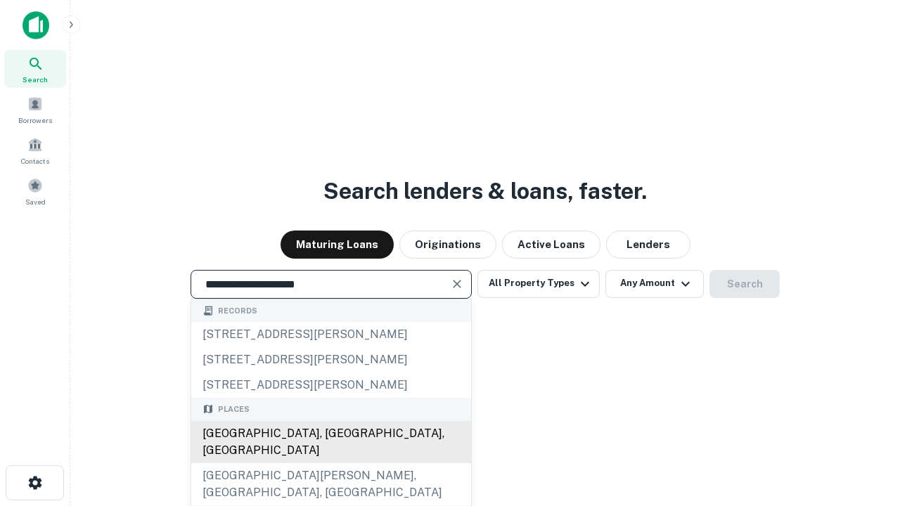
click at [330, 463] on div "[GEOGRAPHIC_DATA], [GEOGRAPHIC_DATA], [GEOGRAPHIC_DATA]" at bounding box center [331, 442] width 280 height 42
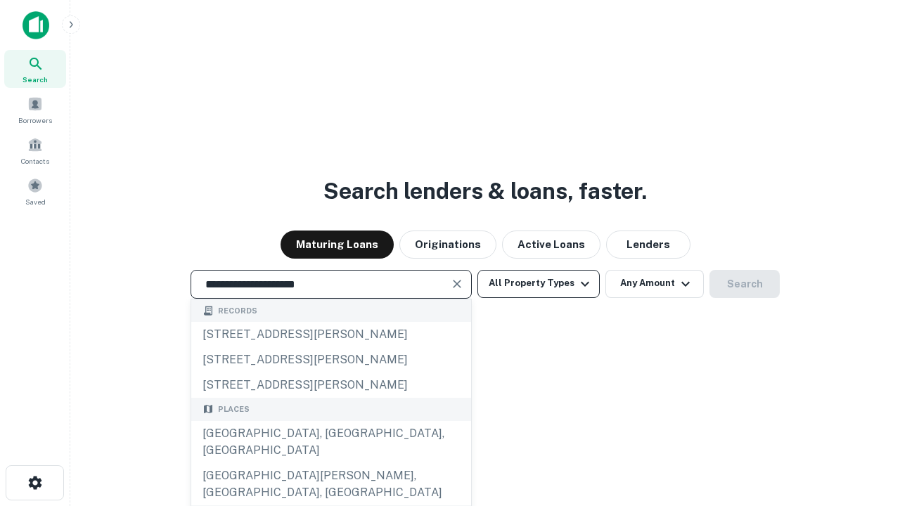
click at [539, 283] on button "All Property Types" at bounding box center [538, 284] width 122 height 28
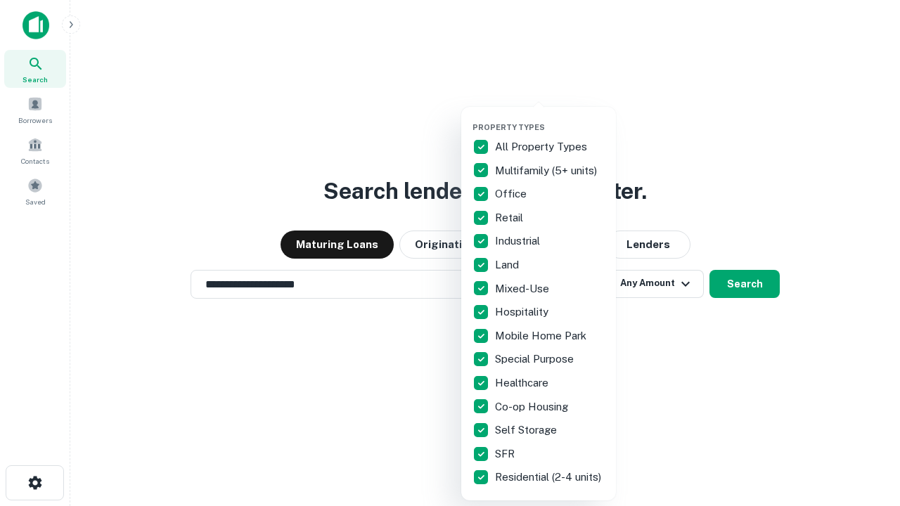
type input "**********"
click at [550, 118] on button "button" at bounding box center [550, 118] width 155 height 1
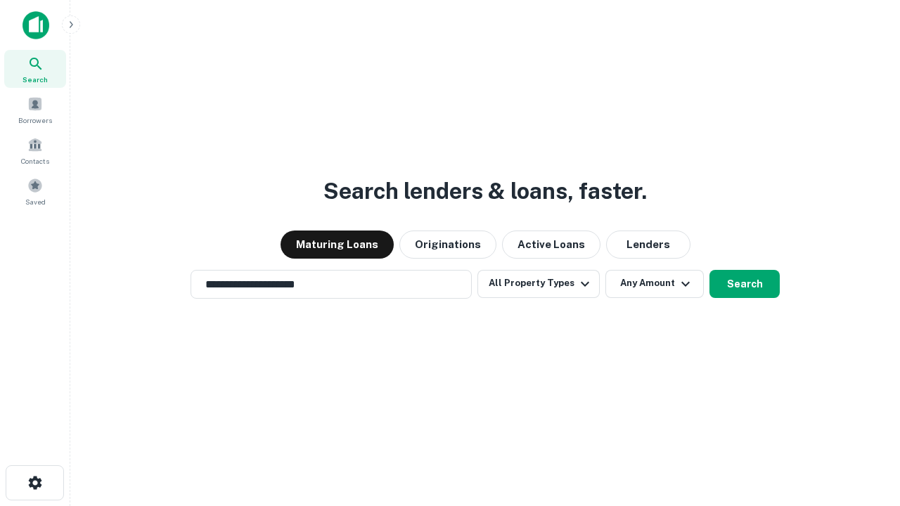
scroll to position [8, 169]
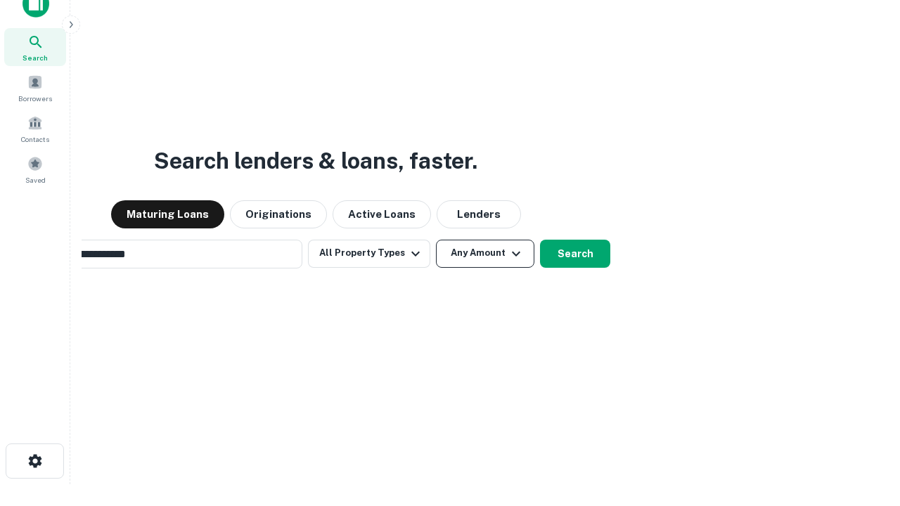
click at [436, 240] on button "Any Amount" at bounding box center [485, 254] width 98 height 28
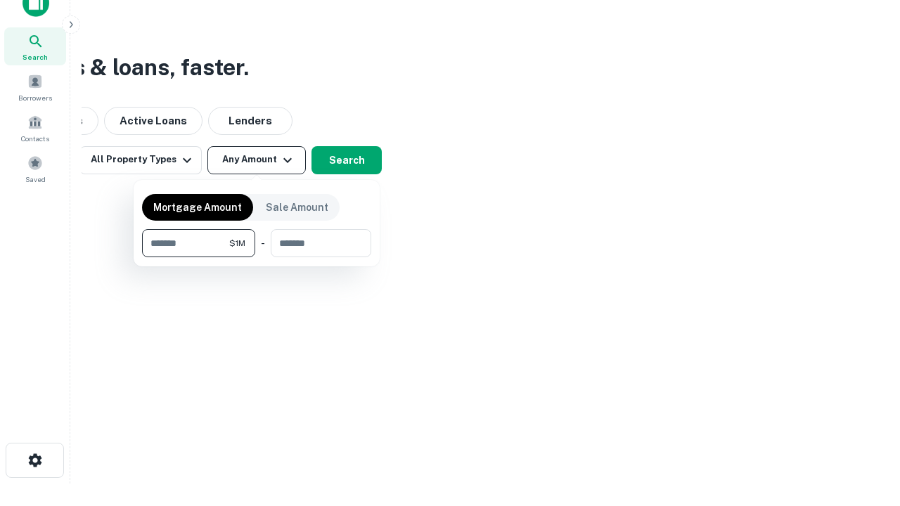
type input "*******"
click at [257, 257] on button "button" at bounding box center [256, 257] width 229 height 1
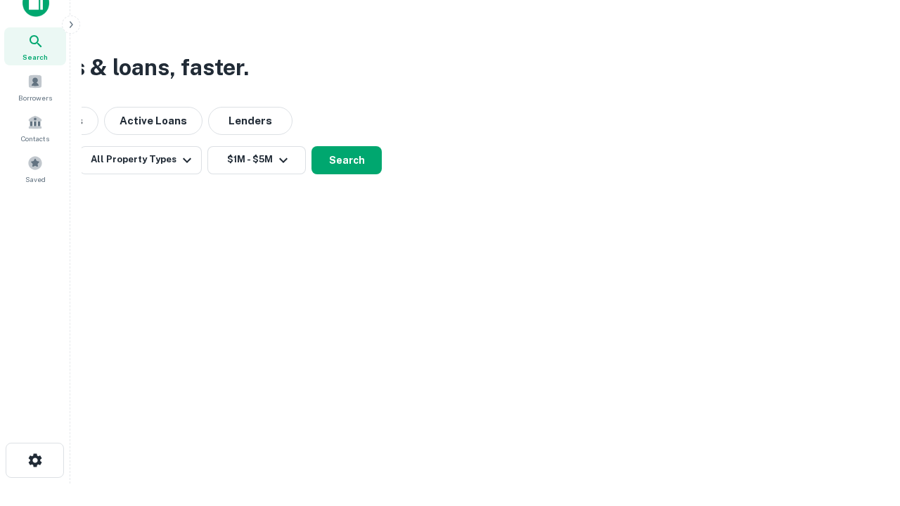
scroll to position [8, 259]
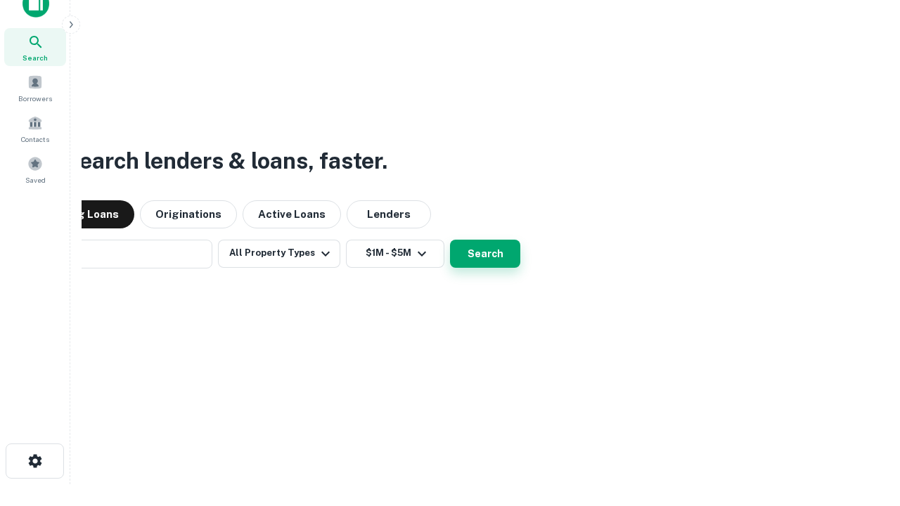
click at [450, 240] on button "Search" at bounding box center [485, 254] width 70 height 28
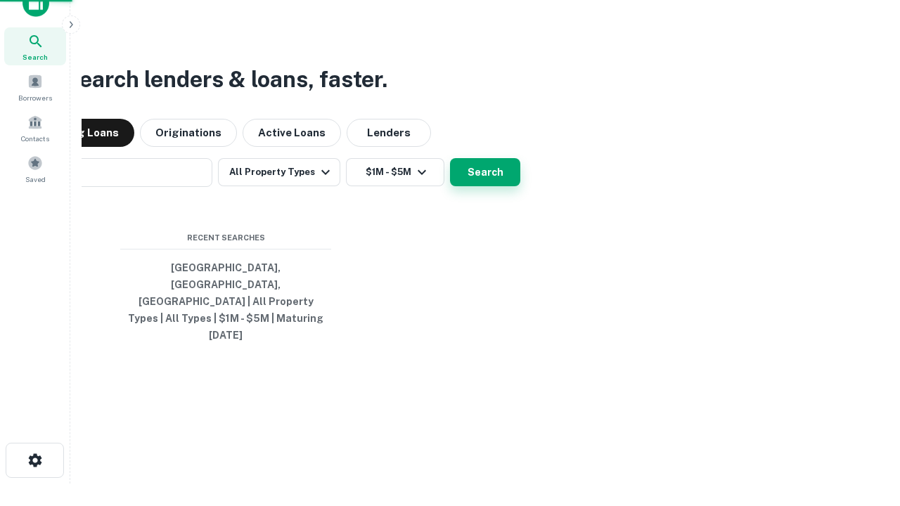
scroll to position [37, 398]
